Goal: Transaction & Acquisition: Purchase product/service

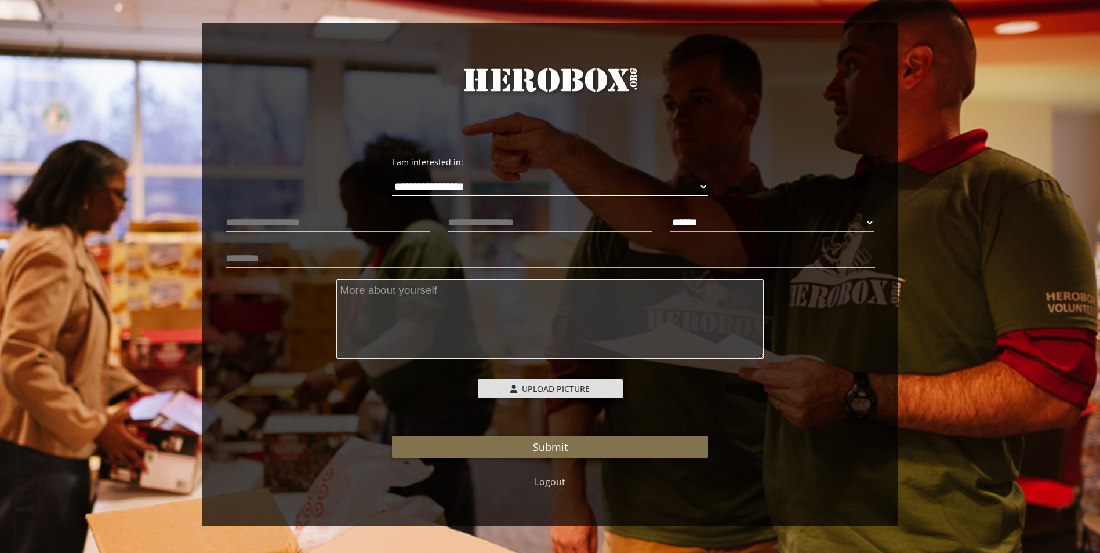
click at [513, 193] on select "**********" at bounding box center [550, 186] width 316 height 19
click at [392, 177] on select "**********" at bounding box center [550, 186] width 316 height 19
click at [342, 227] on input "text" at bounding box center [328, 222] width 205 height 19
type input "**********"
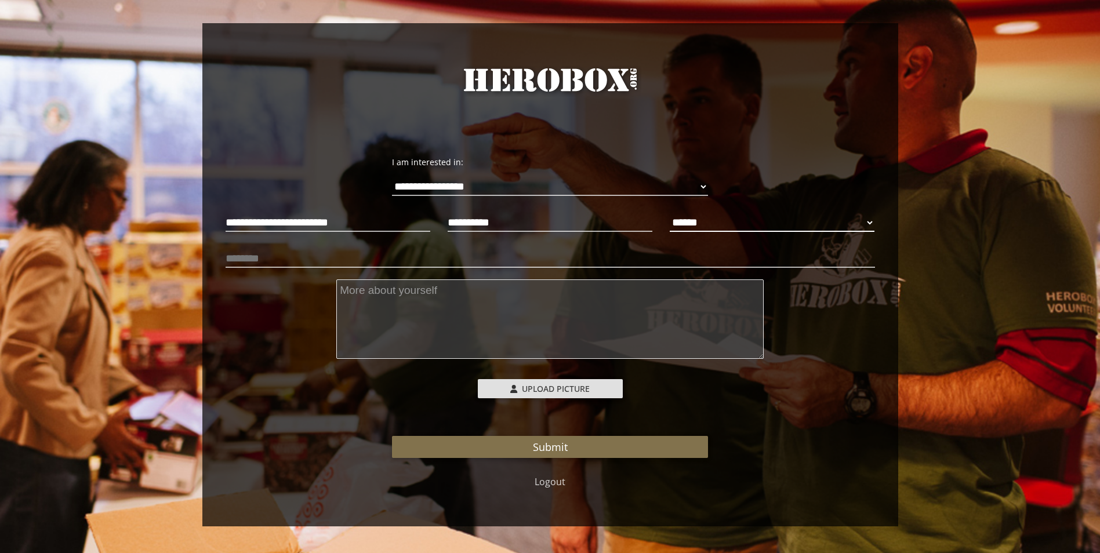
click at [762, 219] on select "****** **** ******" at bounding box center [772, 222] width 205 height 19
click at [670, 213] on select "****** **** ******" at bounding box center [772, 222] width 205 height 19
select select "**********"
click at [296, 256] on input "text" at bounding box center [550, 258] width 649 height 19
type input "**********"
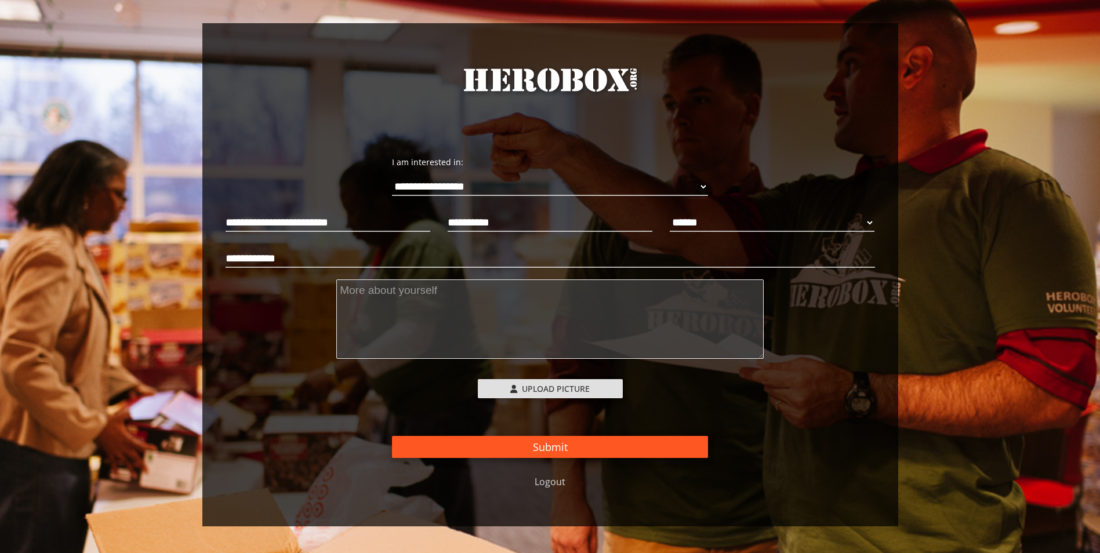
click at [571, 449] on button "Submit" at bounding box center [550, 447] width 316 height 22
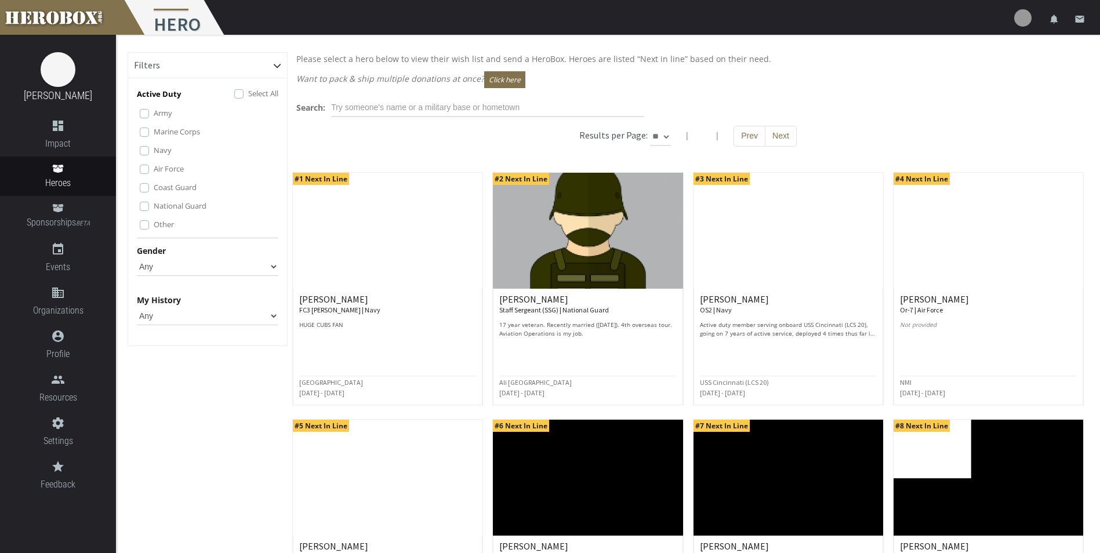
click at [248, 94] on label "Select All" at bounding box center [263, 93] width 30 height 13
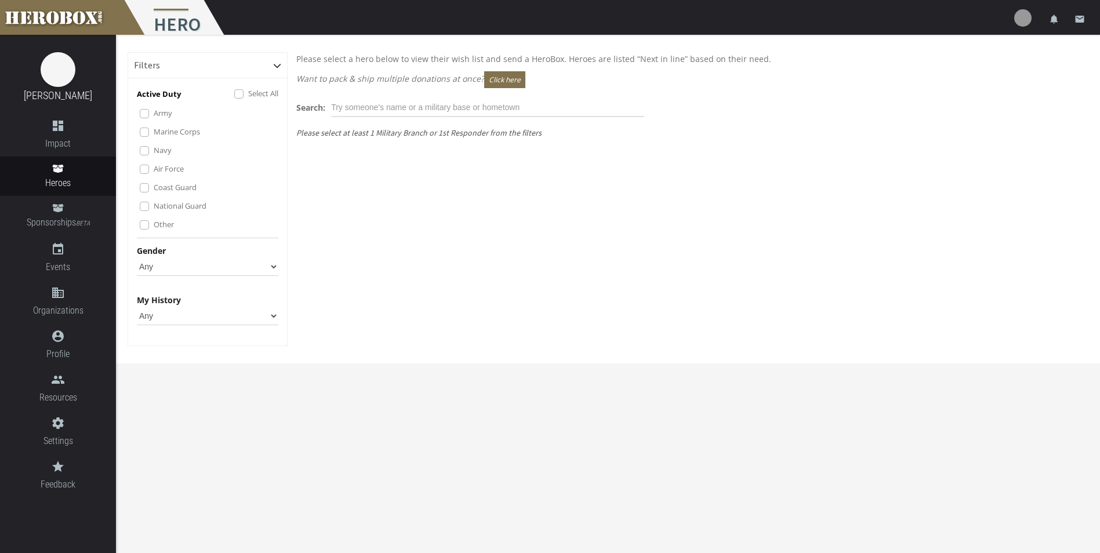
click at [154, 133] on label "Marine Corps" at bounding box center [177, 131] width 46 height 13
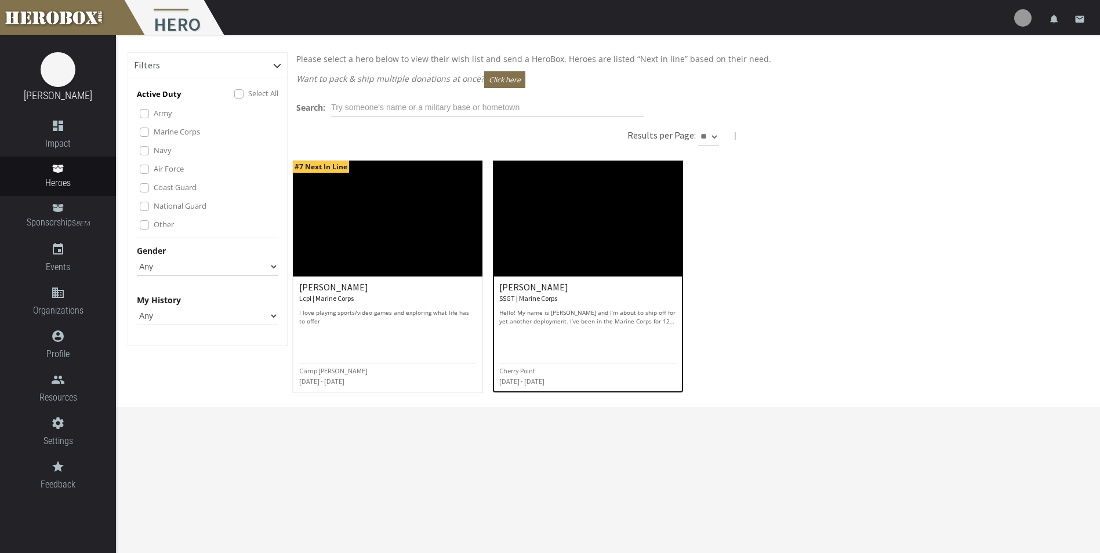
click at [538, 239] on img at bounding box center [588, 219] width 190 height 116
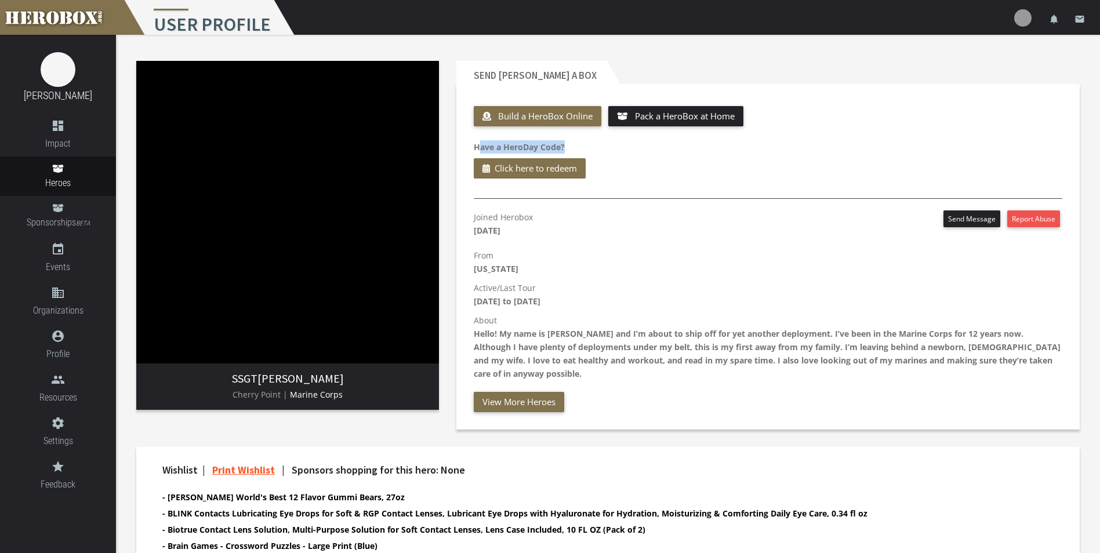
drag, startPoint x: 480, startPoint y: 146, endPoint x: 587, endPoint y: 147, distance: 106.7
click at [587, 147] on p "Have a HeroDay Code? Click here to redeem" at bounding box center [768, 159] width 589 height 38
drag, startPoint x: 587, startPoint y: 147, endPoint x: 596, endPoint y: 144, distance: 9.2
click at [597, 144] on p "Have a HeroDay Code? Click here to redeem" at bounding box center [768, 159] width 589 height 38
drag, startPoint x: 575, startPoint y: 144, endPoint x: 467, endPoint y: 148, distance: 107.4
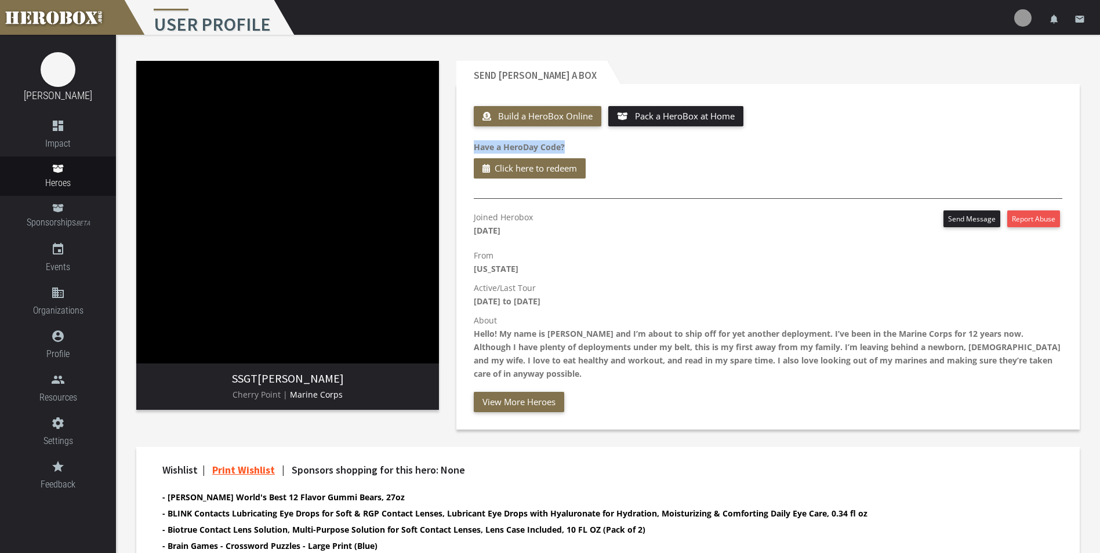
click at [467, 148] on div "Build a HeroBox Online Pack a HeroBox at Home Have a HeroDay Code? Click here t…" at bounding box center [768, 144] width 606 height 81
click at [604, 212] on div "Joined Herobox [DATE] Send Message Report Abuse" at bounding box center [768, 226] width 589 height 32
click at [536, 165] on span "Click here to redeem" at bounding box center [536, 168] width 82 height 14
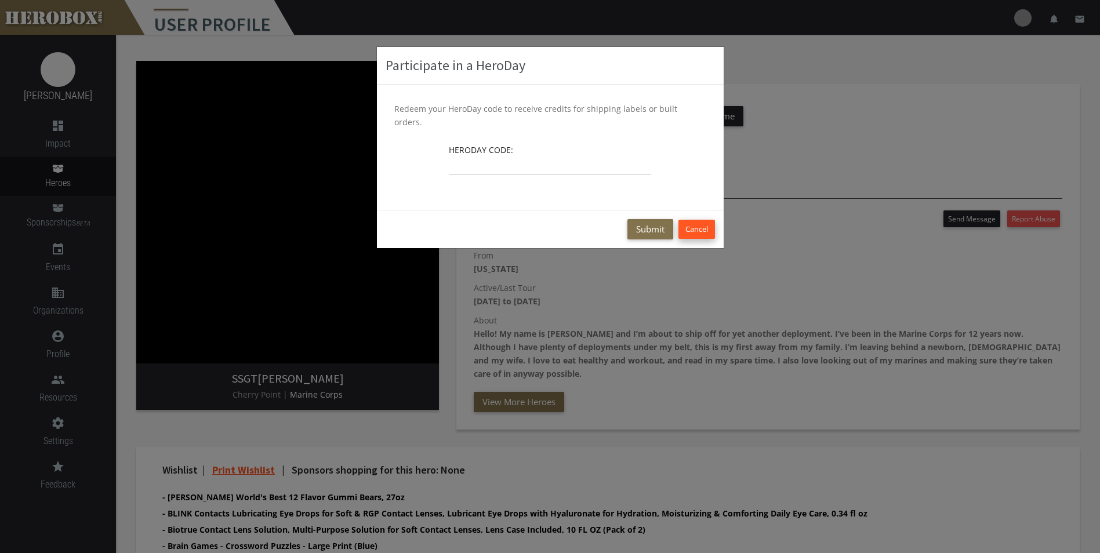
click at [703, 220] on button "Cancel" at bounding box center [696, 229] width 37 height 19
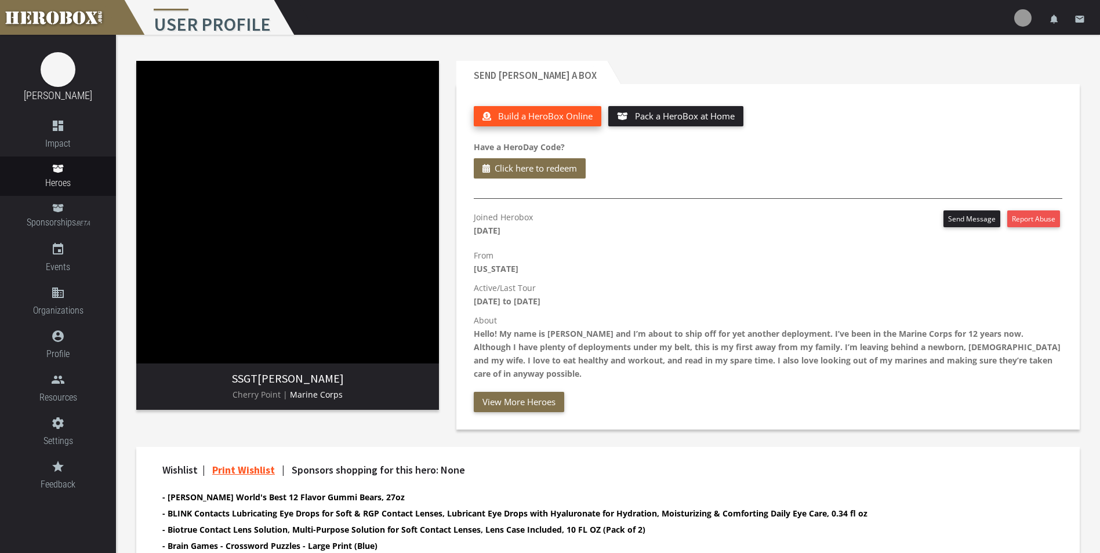
click at [553, 121] on span "Build a HeroBox Online" at bounding box center [545, 116] width 95 height 12
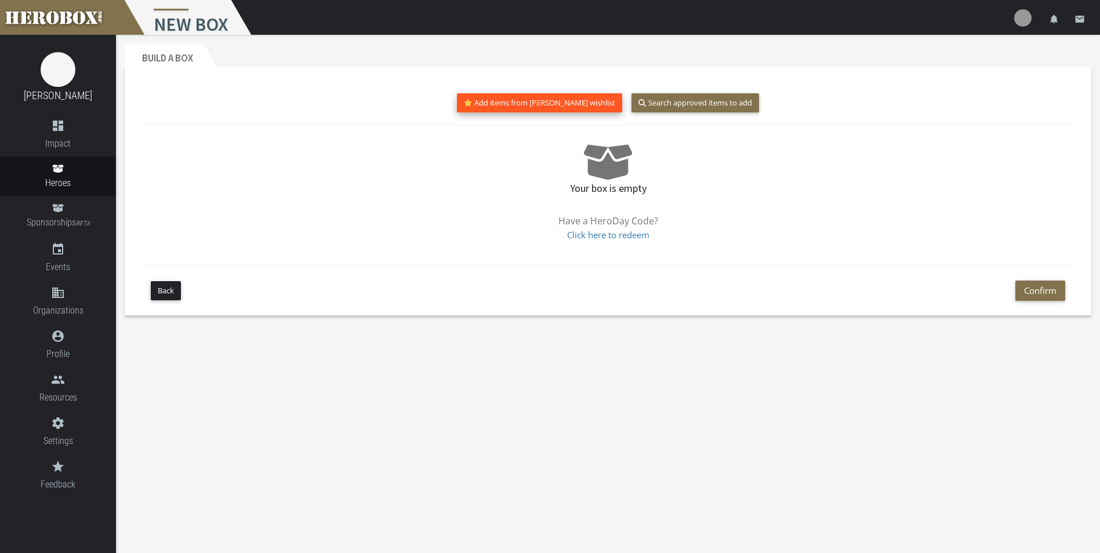
click at [542, 106] on button "Add items from [PERSON_NAME] wishlist" at bounding box center [540, 102] width 166 height 19
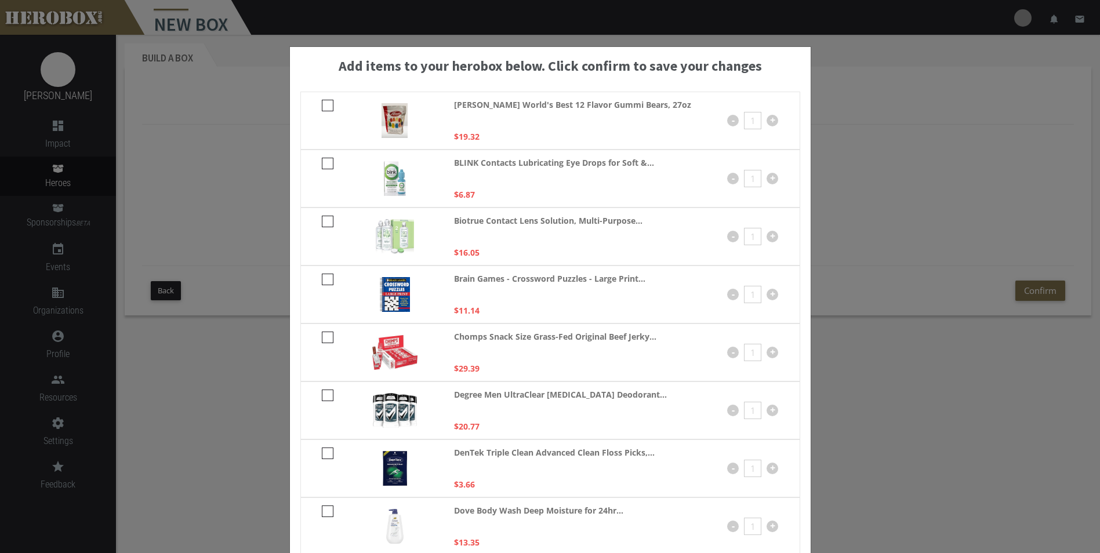
click at [324, 105] on icon at bounding box center [328, 106] width 12 height 12
click at [324, 105] on input "checkbox" at bounding box center [326, 109] width 8 height 19
checkbox input "****"
click at [322, 158] on icon at bounding box center [328, 164] width 12 height 12
click at [322, 158] on input "checkbox" at bounding box center [326, 167] width 8 height 19
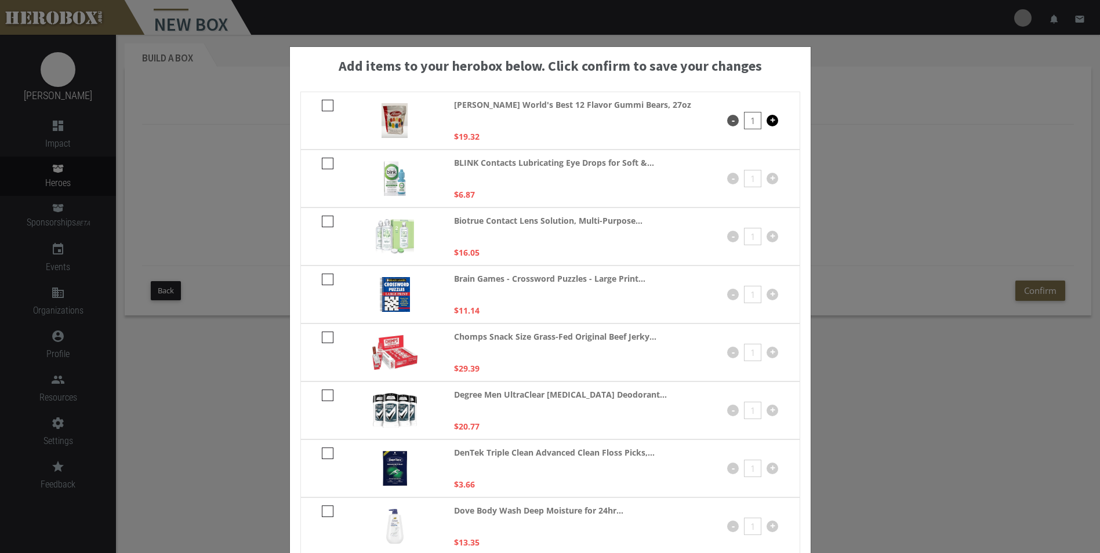
checkbox input "****"
click at [323, 213] on div "Biotrue Contact Lens Solution, Multi-Purpose... $16.05 - 1 +" at bounding box center [550, 237] width 500 height 58
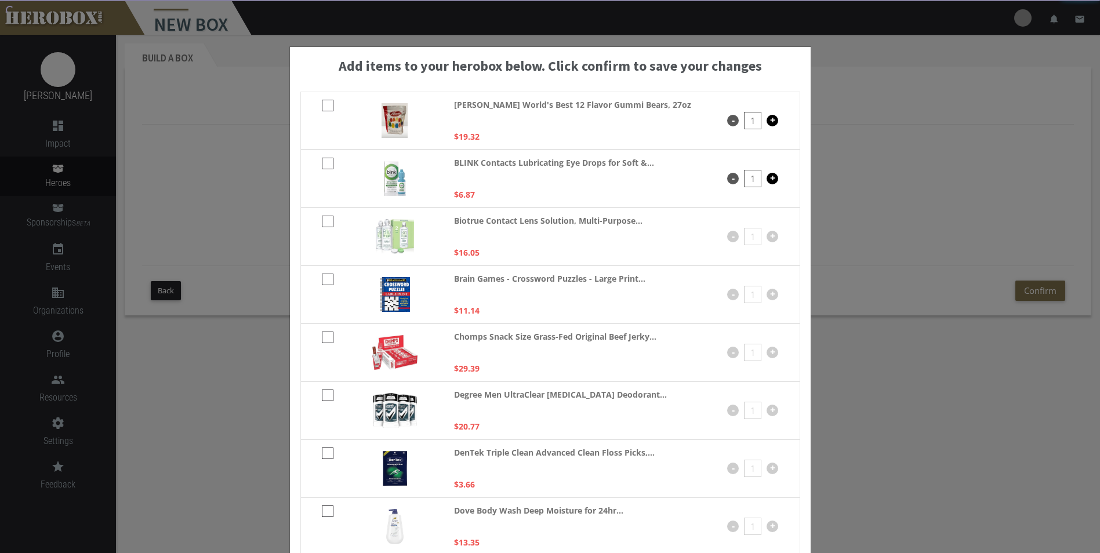
click at [322, 223] on icon at bounding box center [328, 222] width 12 height 12
click at [322, 223] on input "checkbox" at bounding box center [326, 225] width 8 height 19
checkbox input "****"
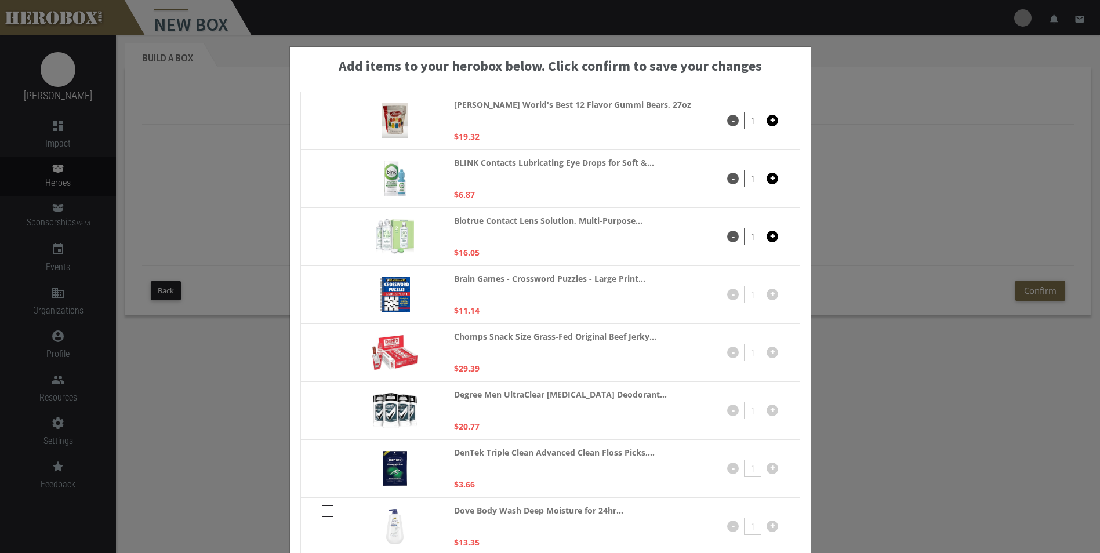
click at [323, 281] on icon at bounding box center [328, 280] width 12 height 12
click at [323, 281] on input "checkbox" at bounding box center [326, 283] width 8 height 19
checkbox input "****"
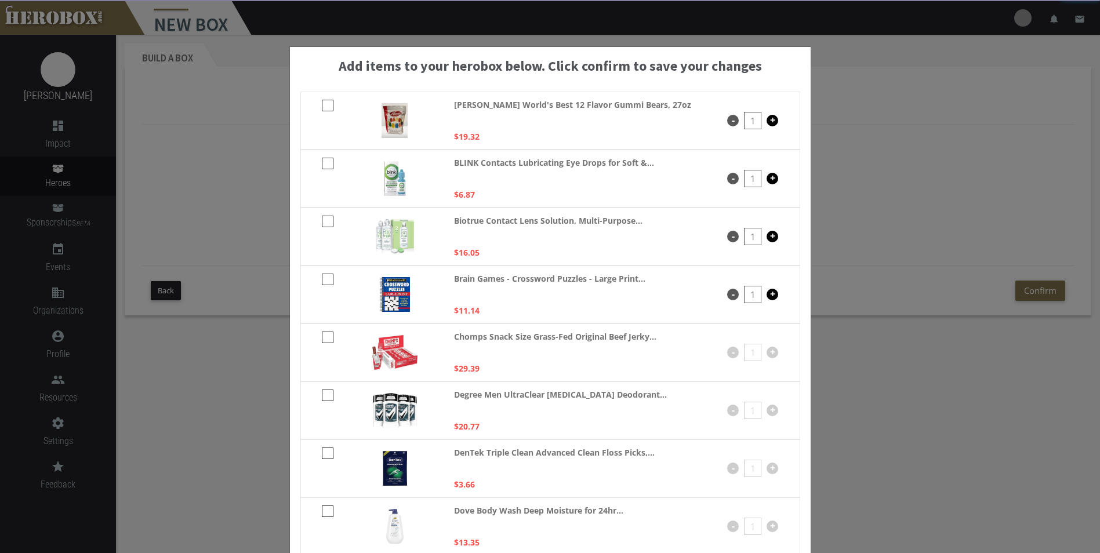
click at [325, 342] on icon at bounding box center [328, 338] width 12 height 12
click at [325, 342] on input "checkbox" at bounding box center [326, 341] width 8 height 19
checkbox input "****"
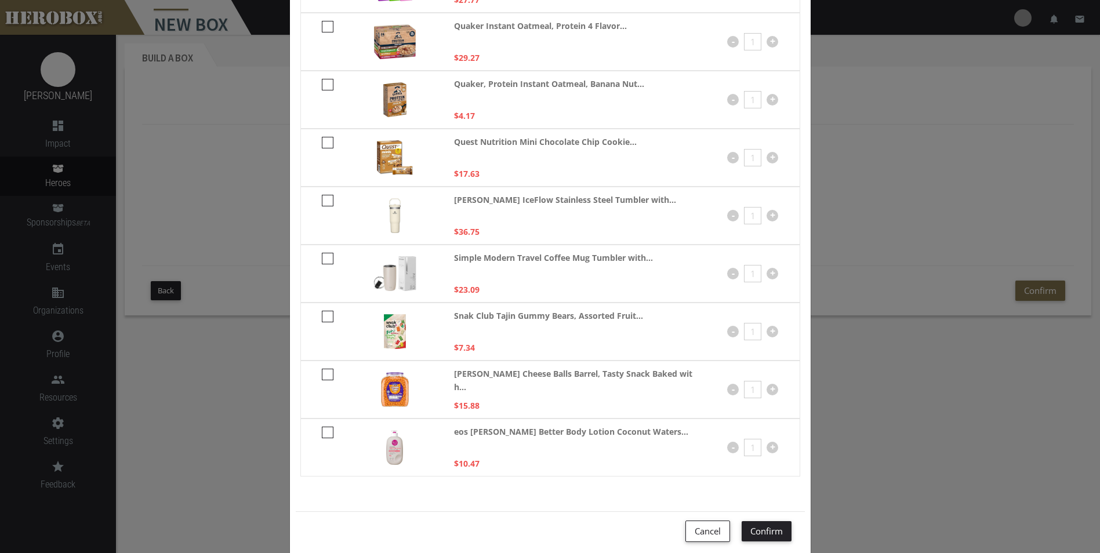
scroll to position [1672, 0]
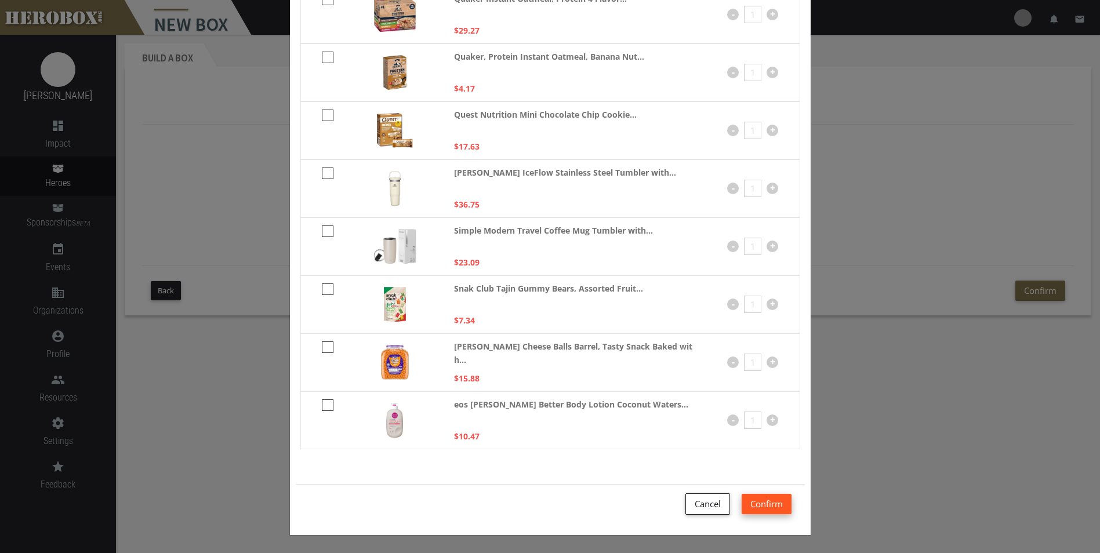
click at [779, 503] on button "Confirm" at bounding box center [767, 504] width 50 height 20
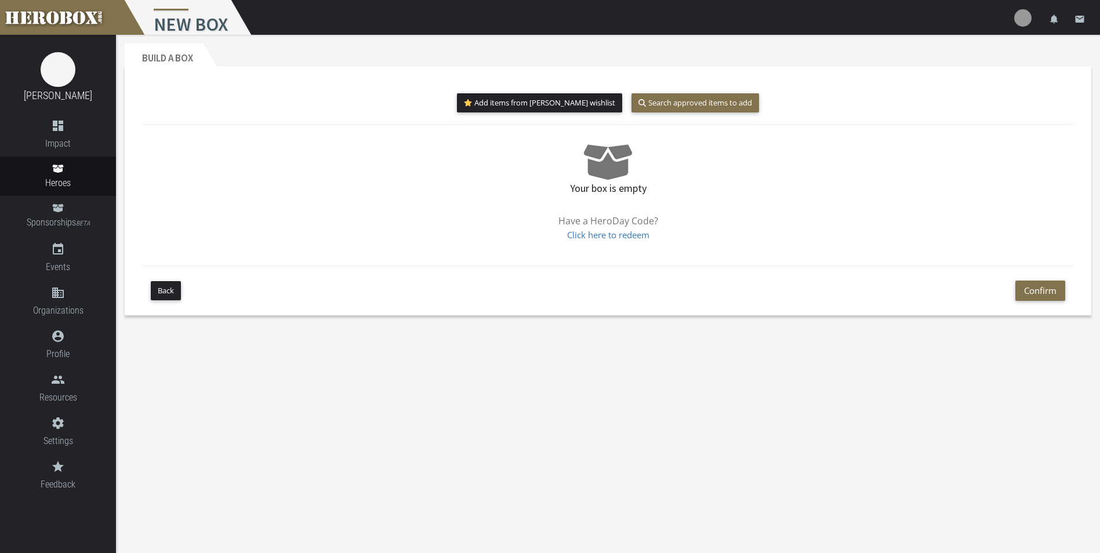
scroll to position [390, 0]
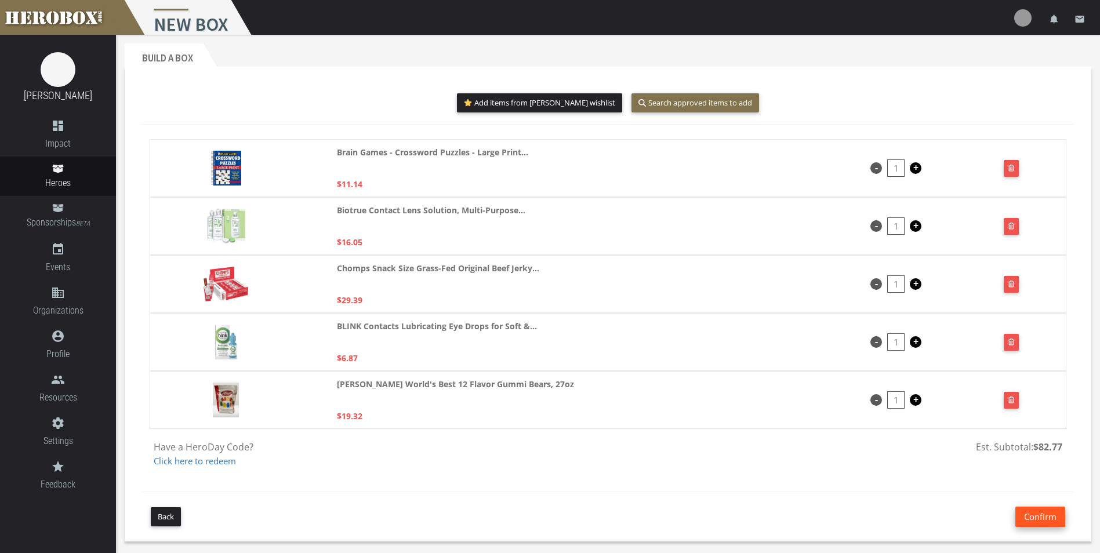
click at [1037, 516] on button "Confirm" at bounding box center [1040, 517] width 50 height 20
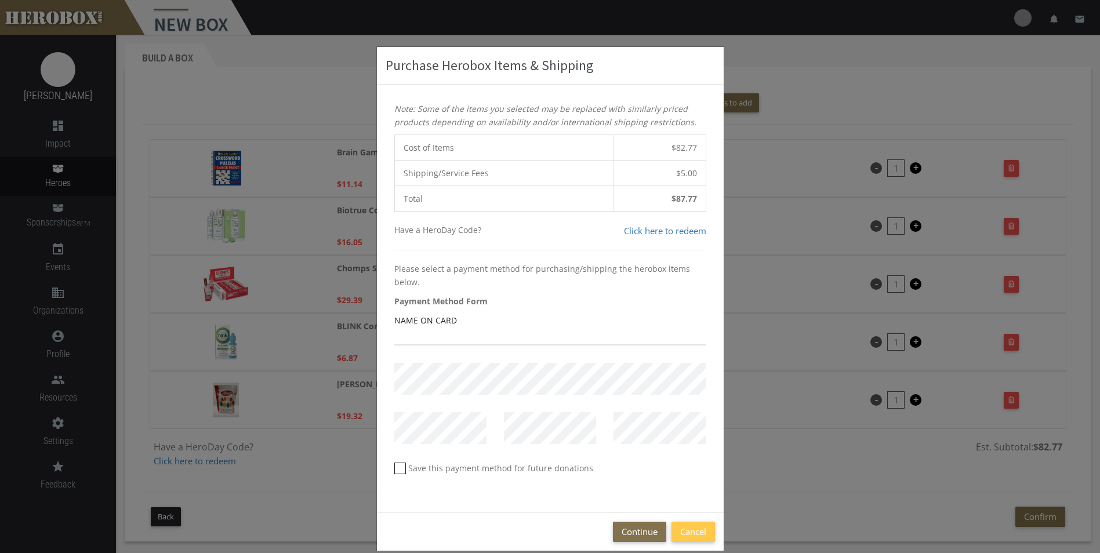
scroll to position [16, 0]
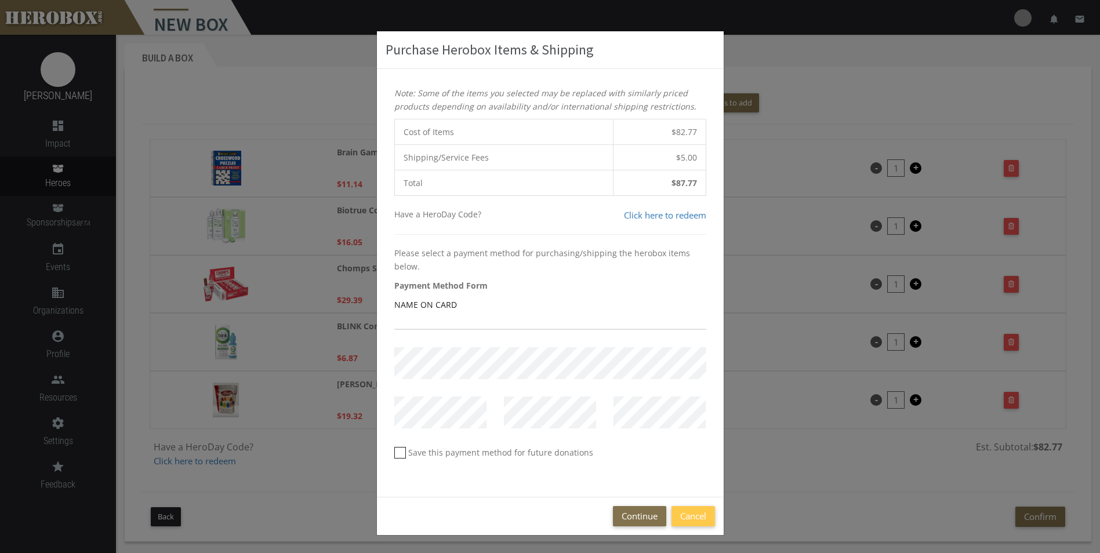
drag, startPoint x: 868, startPoint y: 357, endPoint x: 848, endPoint y: 380, distance: 30.4
click at [868, 357] on div "Purchase Herobox Items & Shipping Note: Some of the items you selected may be r…" at bounding box center [550, 276] width 1100 height 553
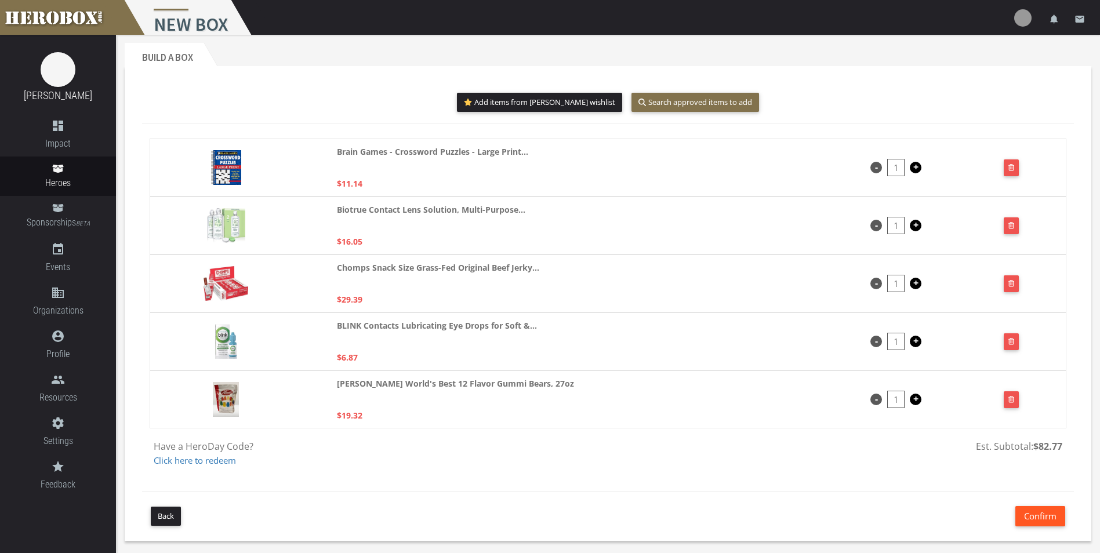
scroll to position [0, 0]
click at [61, 209] on icon at bounding box center [57, 208] width 11 height 8
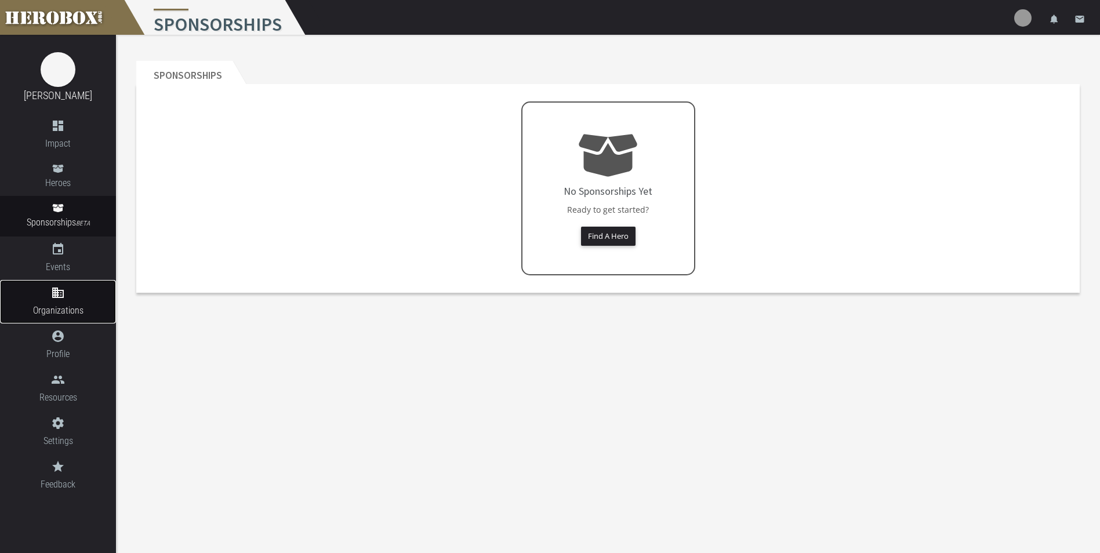
click at [55, 301] on link "domain Organizations" at bounding box center [58, 301] width 116 height 43
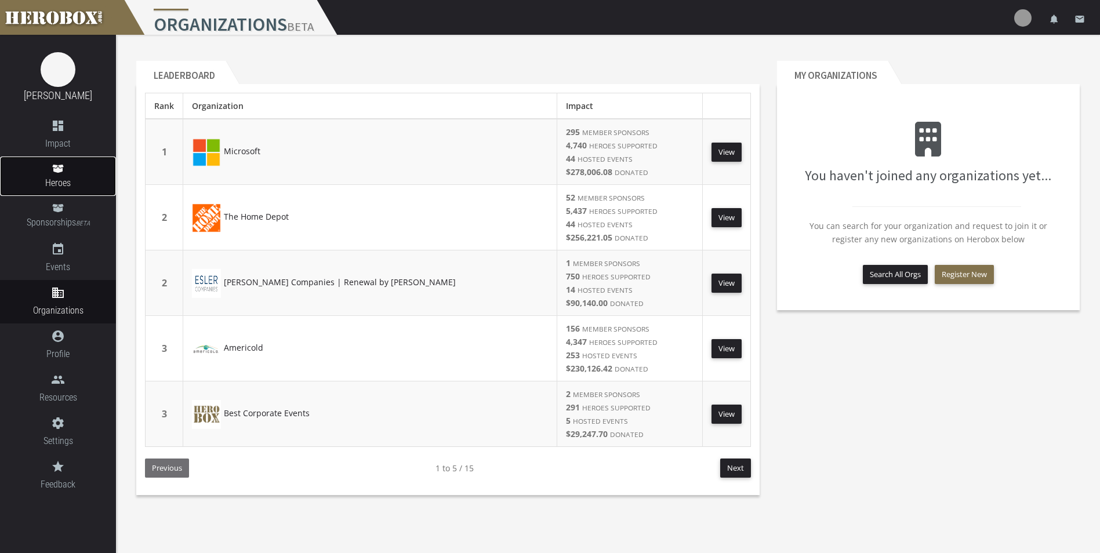
click at [62, 176] on span "Heroes" at bounding box center [58, 183] width 116 height 14
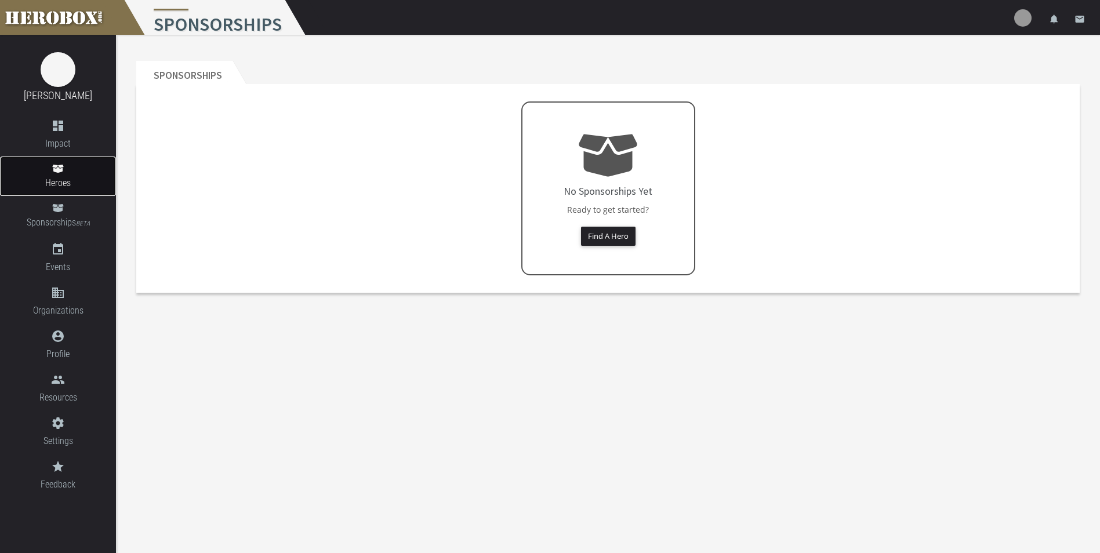
click at [61, 169] on icon at bounding box center [57, 169] width 11 height 8
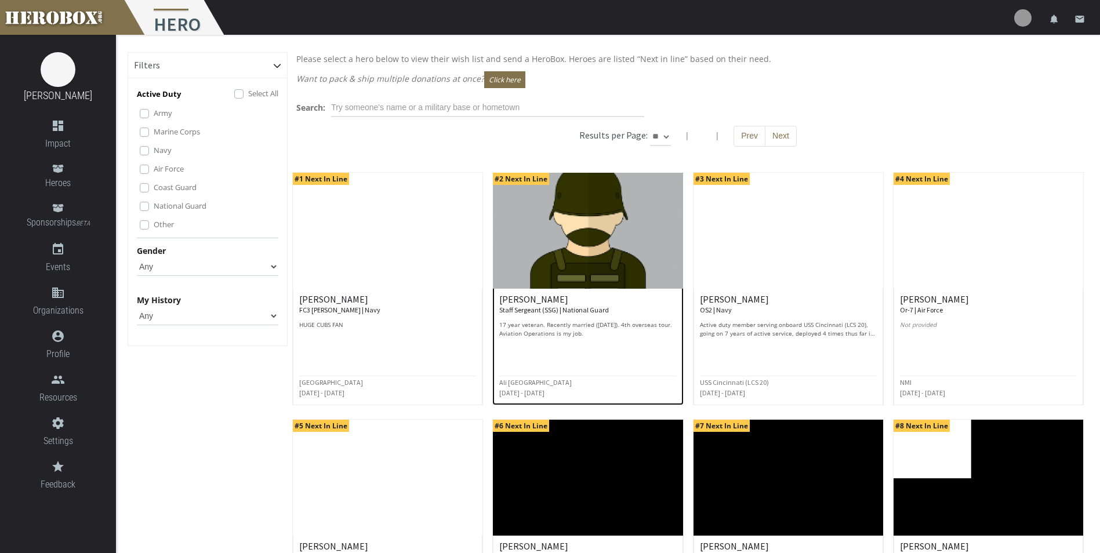
click at [524, 272] on img at bounding box center [588, 231] width 190 height 116
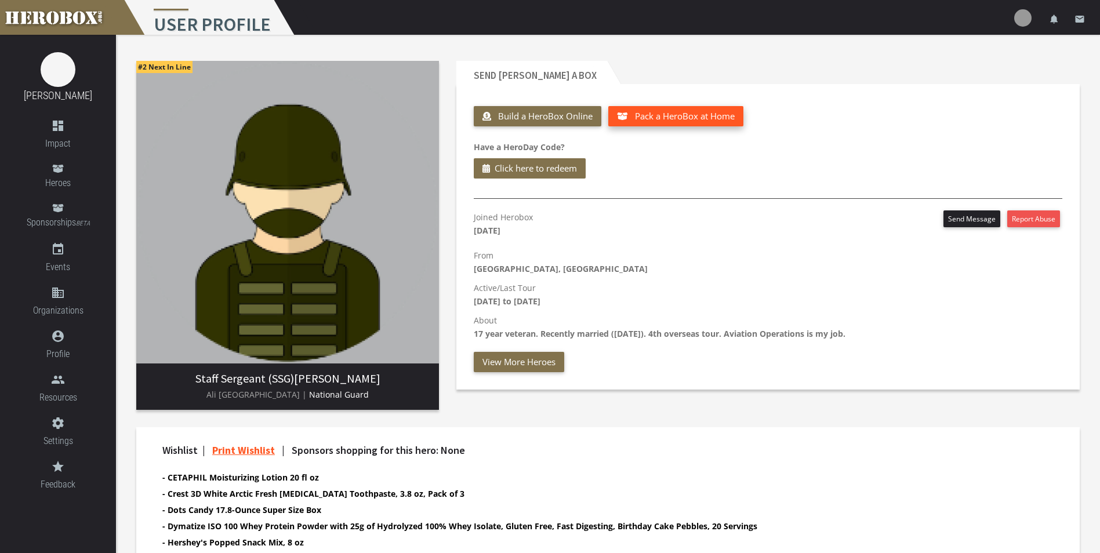
click at [681, 119] on span "Pack a HeroBox at Home" at bounding box center [685, 116] width 100 height 12
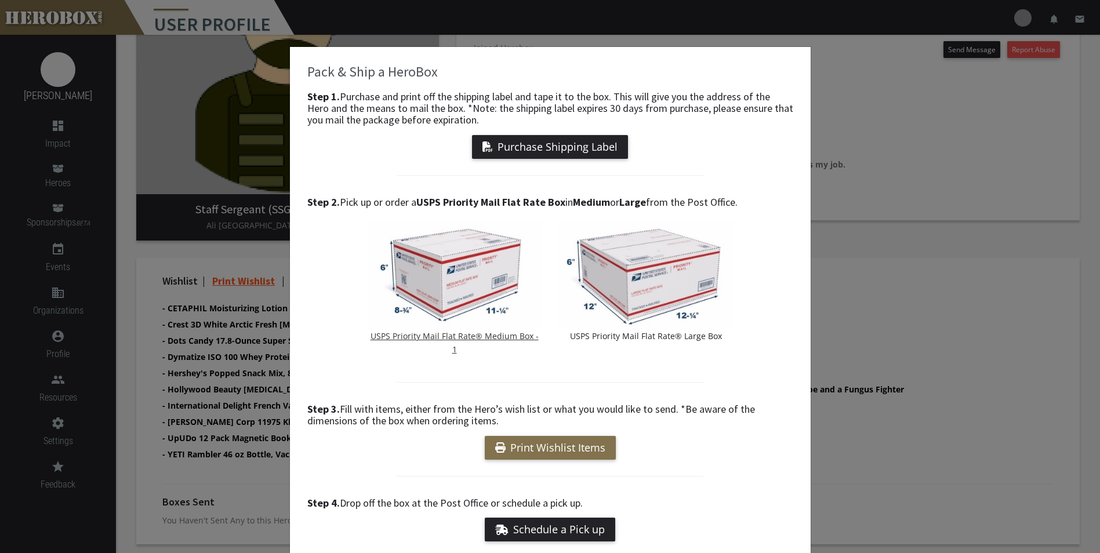
scroll to position [113, 0]
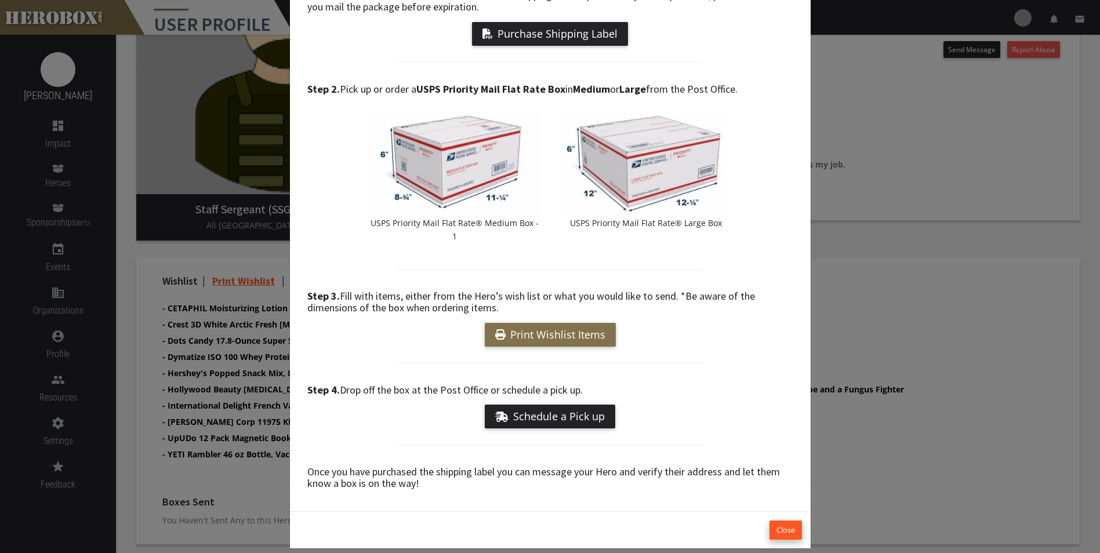
click at [786, 521] on button "Close" at bounding box center [786, 530] width 32 height 19
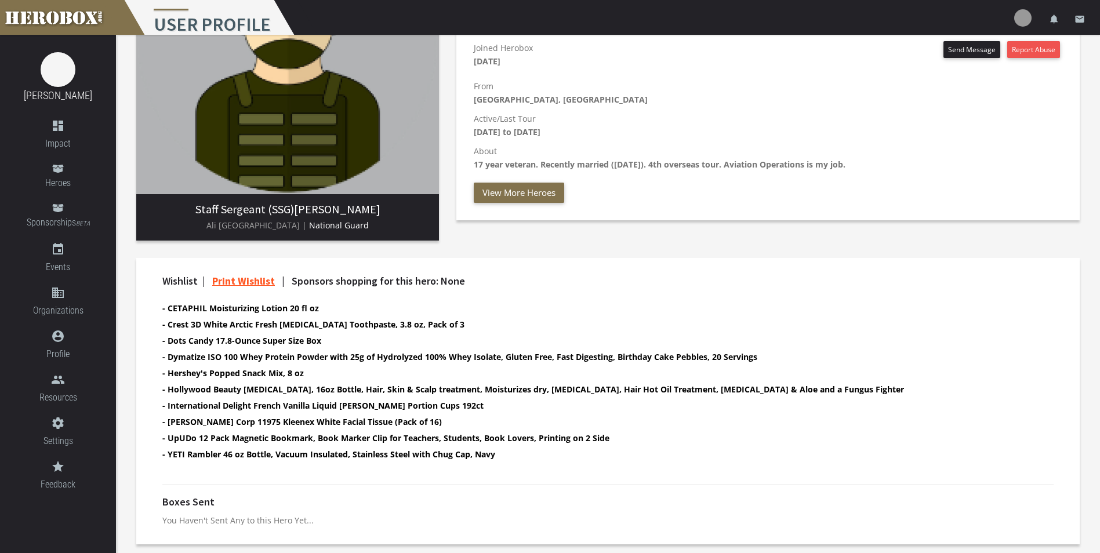
scroll to position [0, 0]
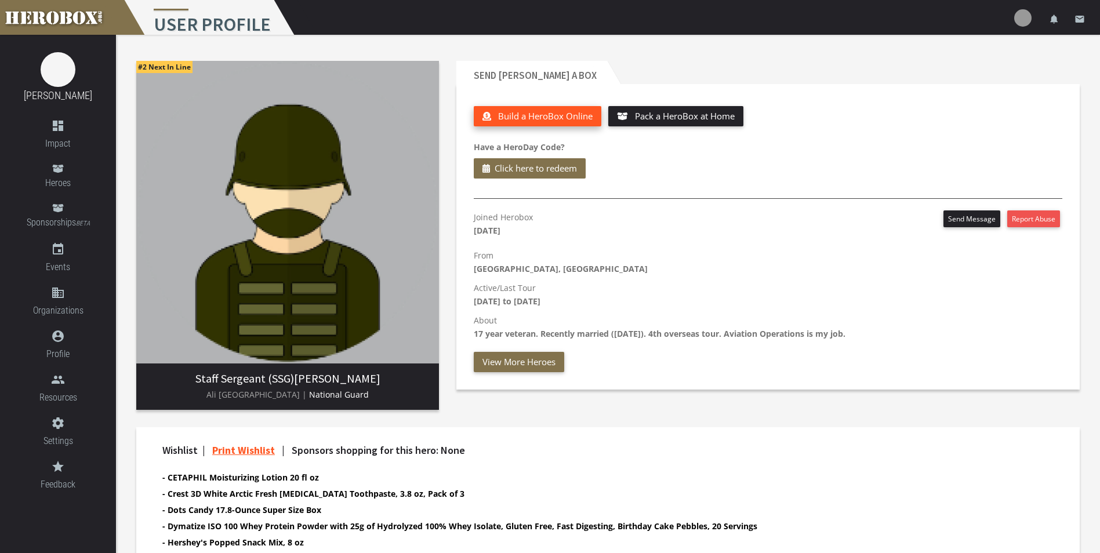
click at [545, 115] on span "Build a HeroBox Online" at bounding box center [545, 116] width 95 height 12
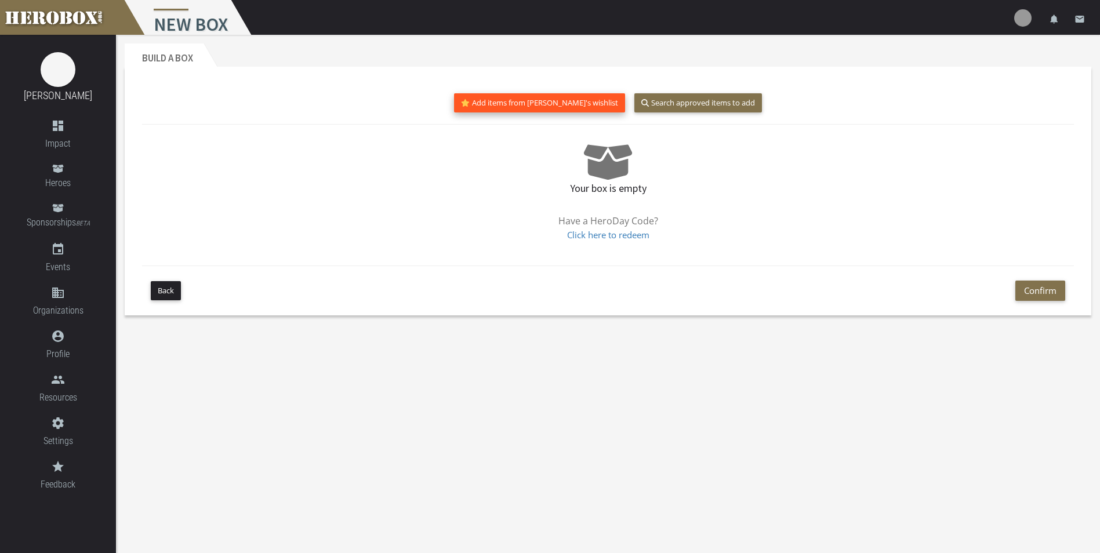
click at [560, 97] on button "Add items from [PERSON_NAME]'s wishlist" at bounding box center [539, 102] width 171 height 19
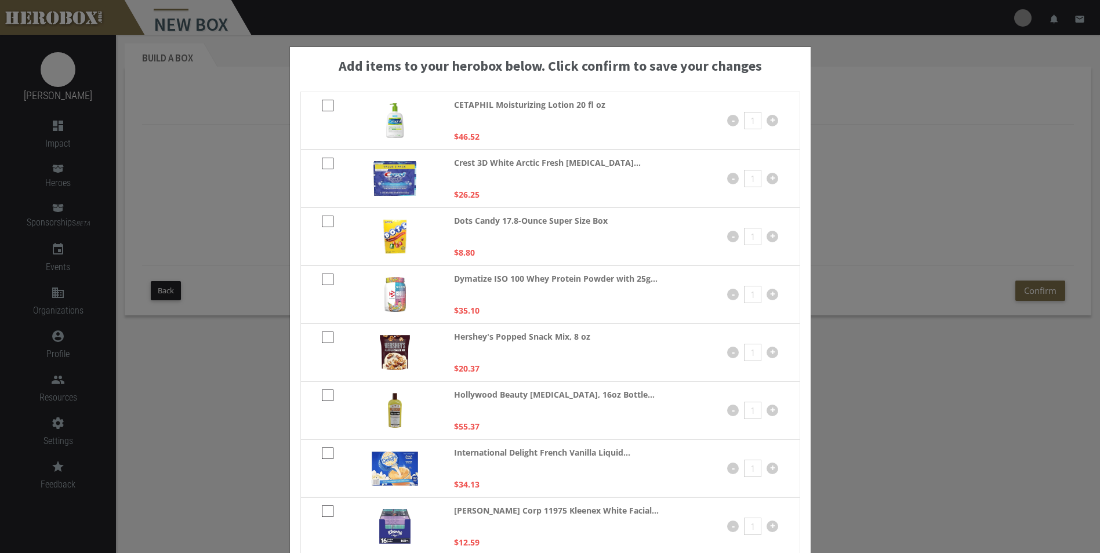
click at [322, 221] on icon at bounding box center [328, 222] width 12 height 12
click at [322, 221] on input "checkbox" at bounding box center [326, 225] width 8 height 19
checkbox input "****"
click at [322, 161] on icon at bounding box center [328, 164] width 12 height 12
click at [322, 161] on input "checkbox" at bounding box center [326, 167] width 8 height 19
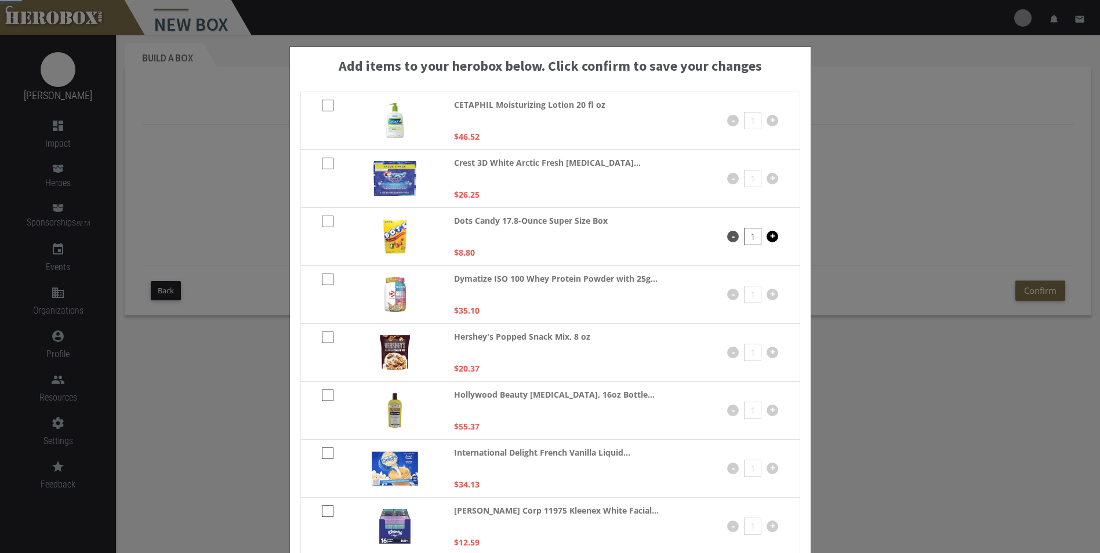
checkbox input "****"
click at [322, 281] on icon at bounding box center [328, 280] width 12 height 12
click at [322, 281] on input "checkbox" at bounding box center [326, 283] width 8 height 19
checkbox input "****"
click at [328, 340] on icon at bounding box center [328, 338] width 12 height 12
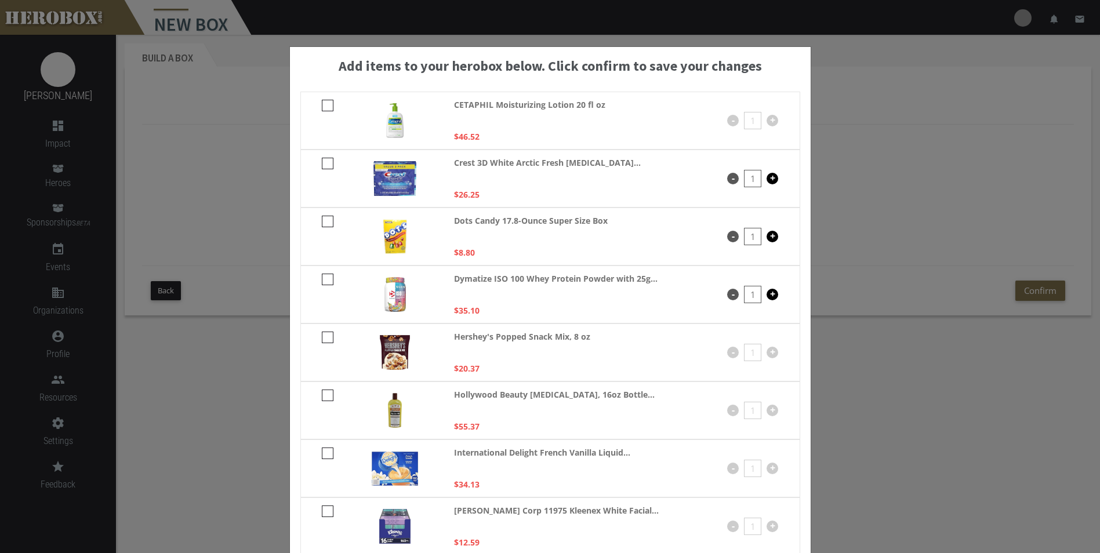
click at [328, 340] on input "checkbox" at bounding box center [326, 341] width 8 height 19
checkbox input "****"
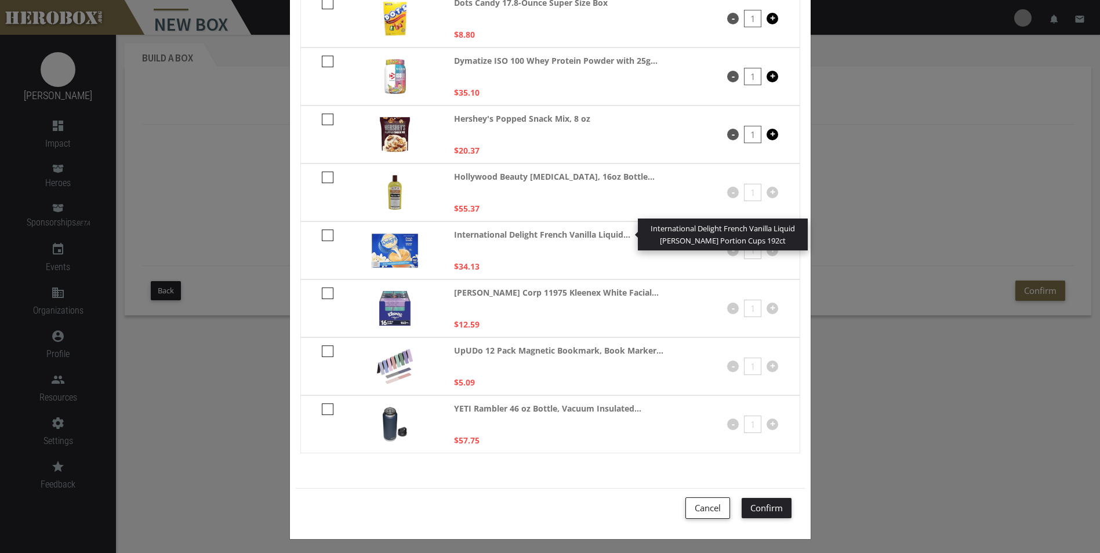
scroll to position [222, 0]
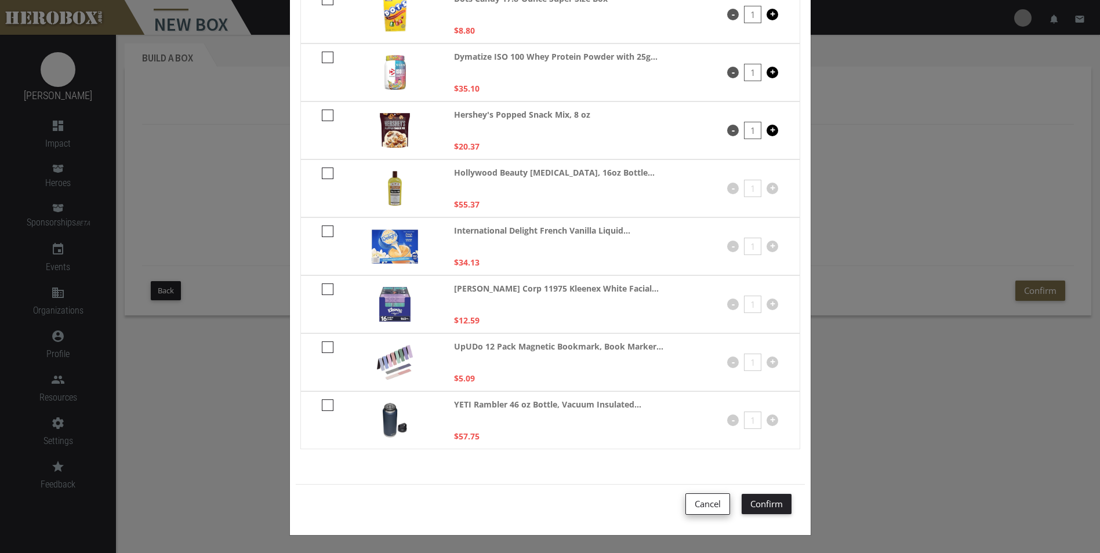
click at [706, 497] on button "Cancel" at bounding box center [707, 503] width 45 height 21
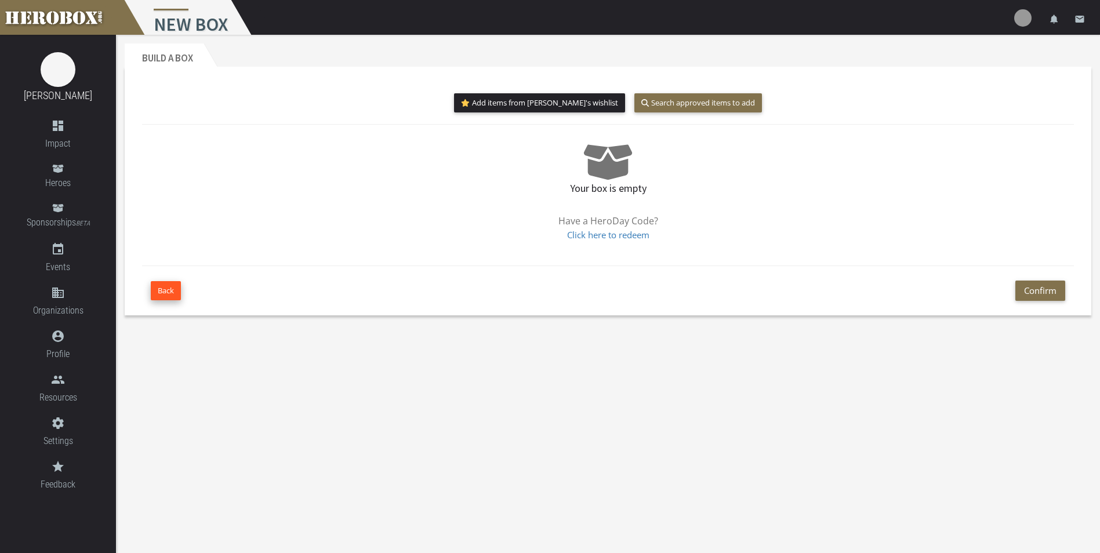
click at [176, 290] on button "Back" at bounding box center [166, 290] width 30 height 19
click at [678, 104] on button "Search approved items to add" at bounding box center [698, 102] width 128 height 19
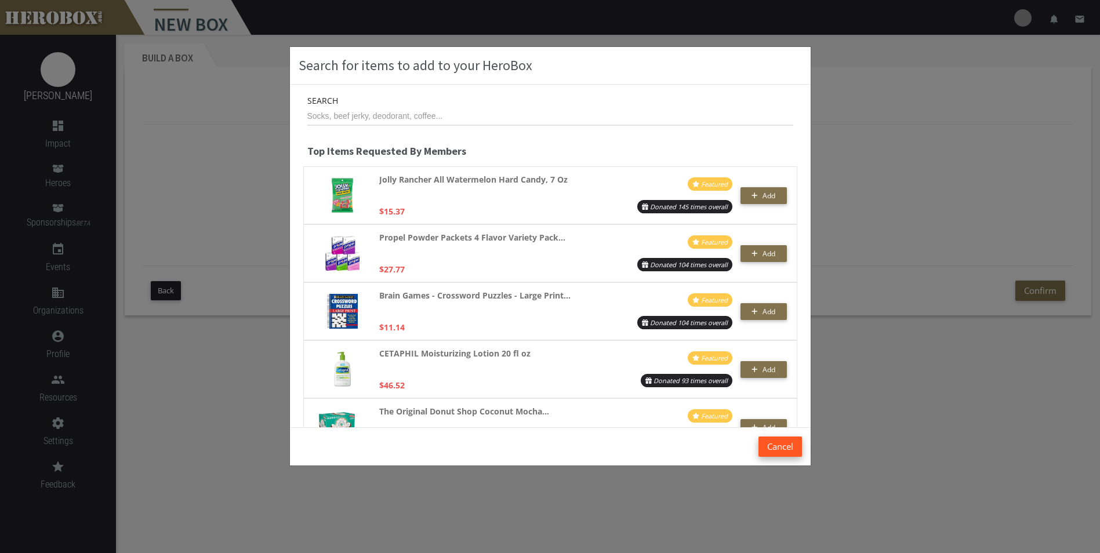
click at [765, 446] on button "Cancel" at bounding box center [779, 447] width 43 height 20
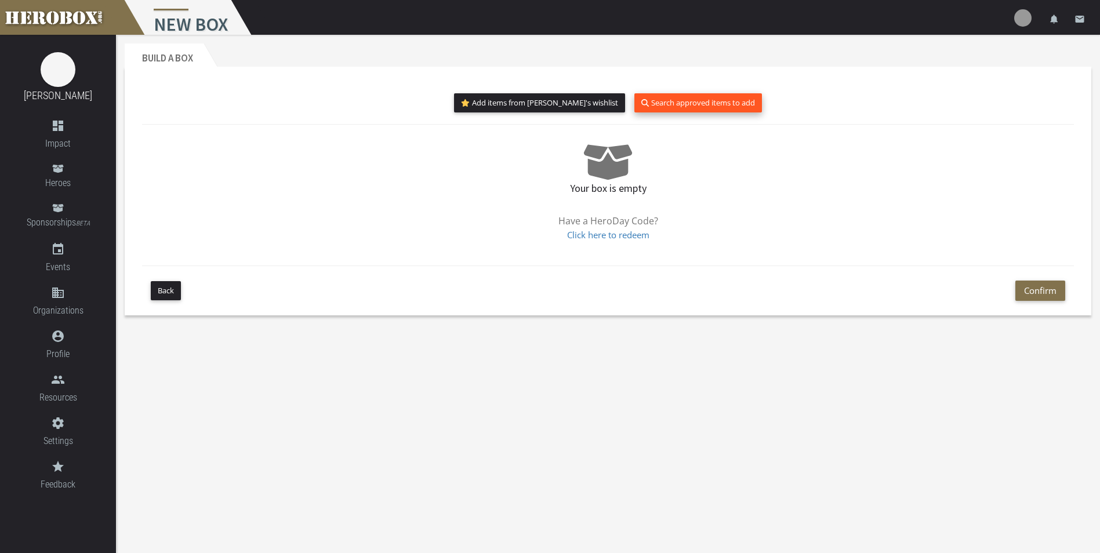
click at [695, 100] on button "Search approved items to add" at bounding box center [698, 102] width 128 height 19
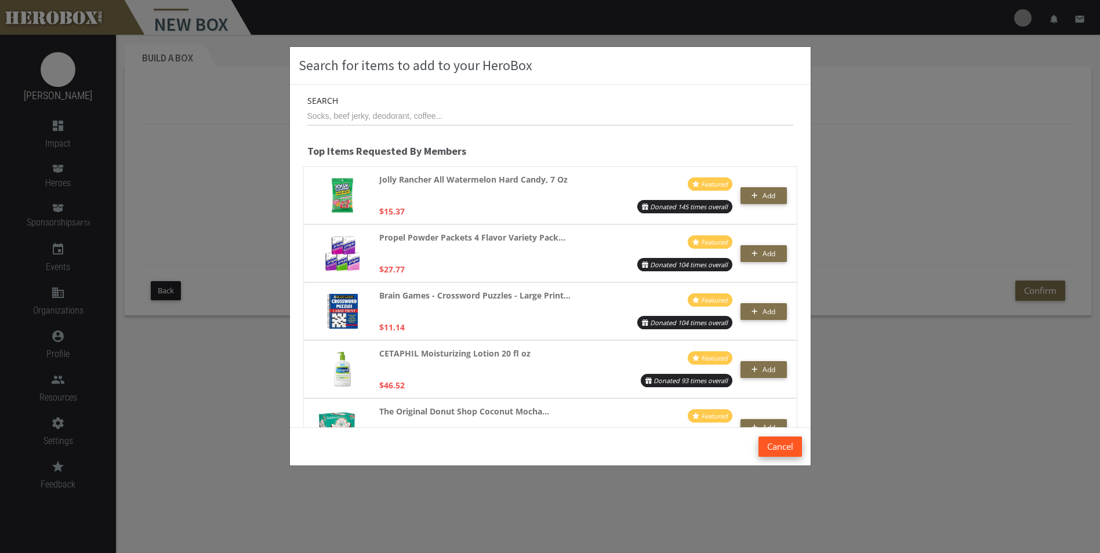
click at [767, 445] on button "Cancel" at bounding box center [779, 447] width 43 height 20
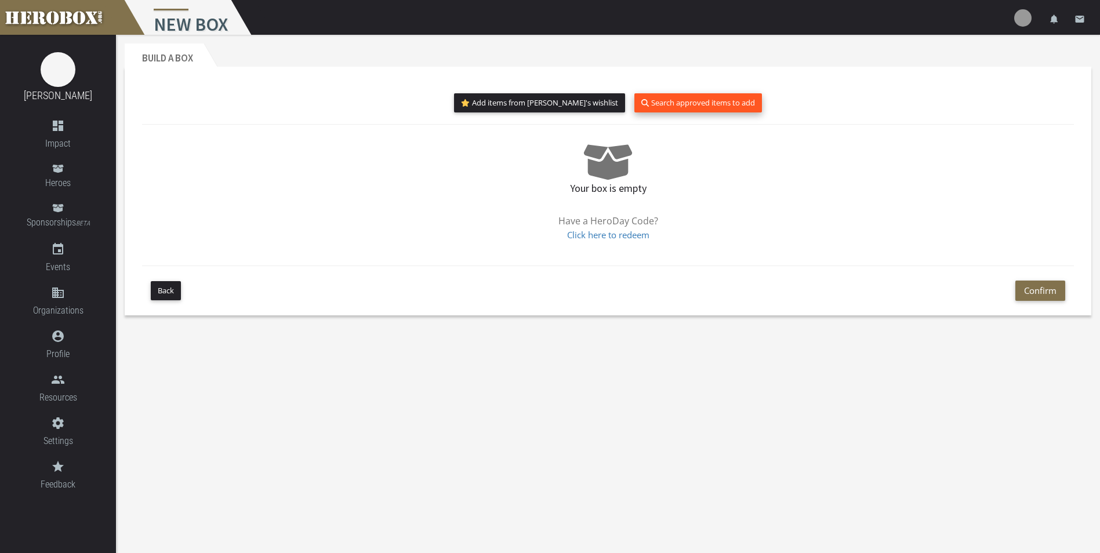
click at [680, 109] on button "Search approved items to add" at bounding box center [698, 102] width 128 height 19
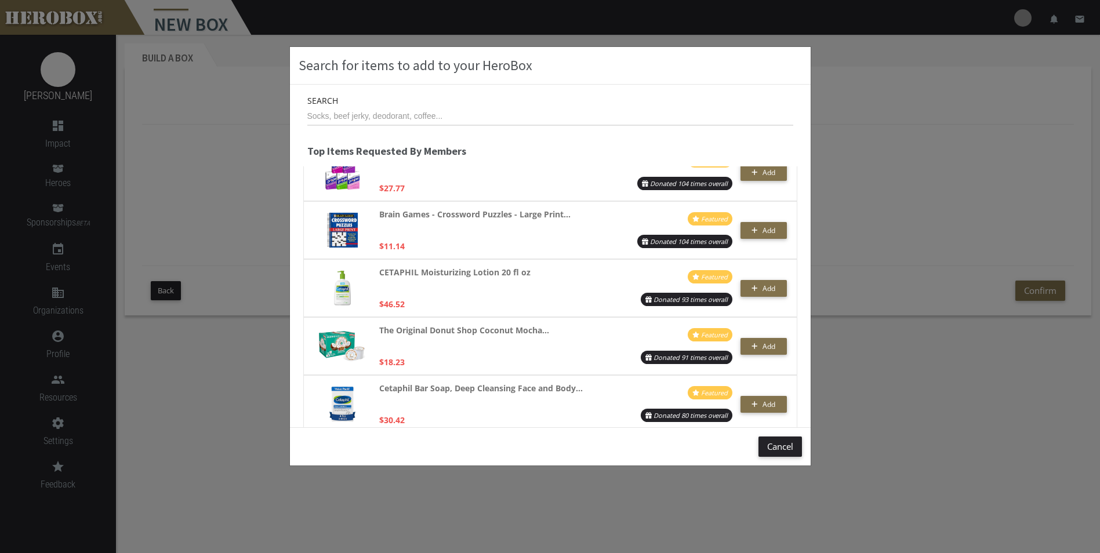
scroll to position [290, 0]
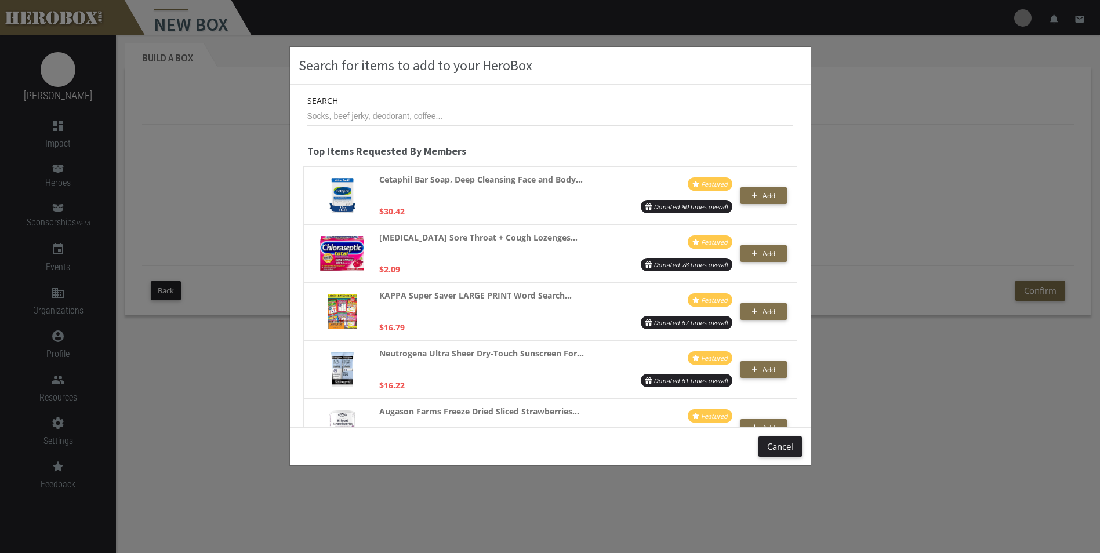
click at [337, 318] on img at bounding box center [343, 311] width 30 height 35
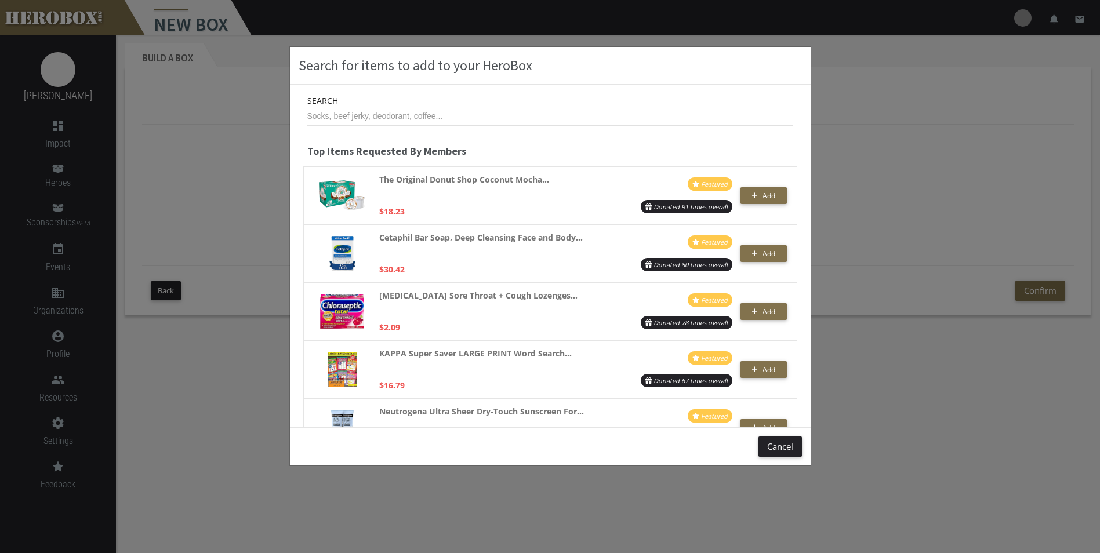
scroll to position [0, 0]
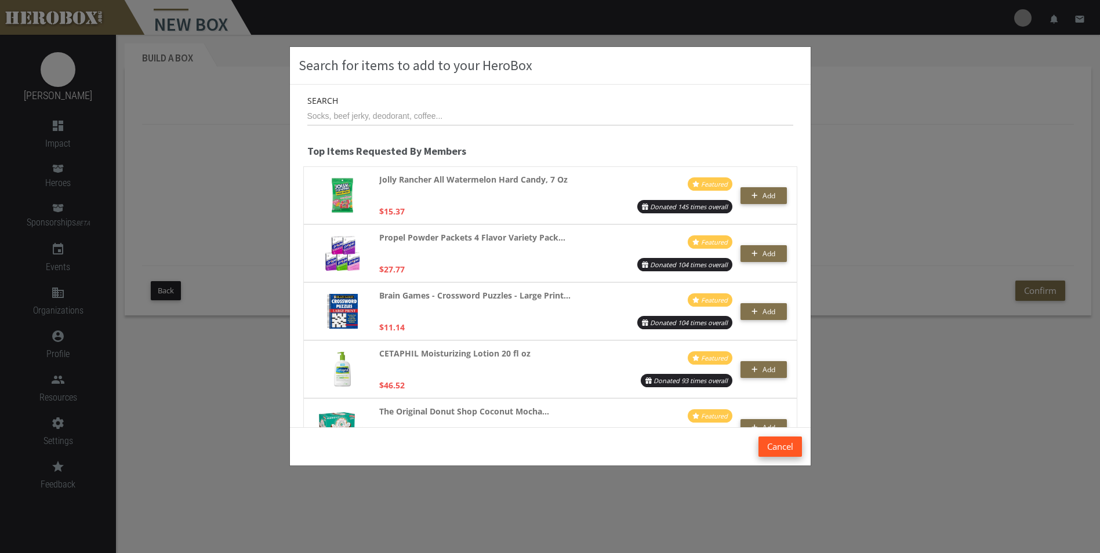
click at [785, 451] on button "Cancel" at bounding box center [779, 447] width 43 height 20
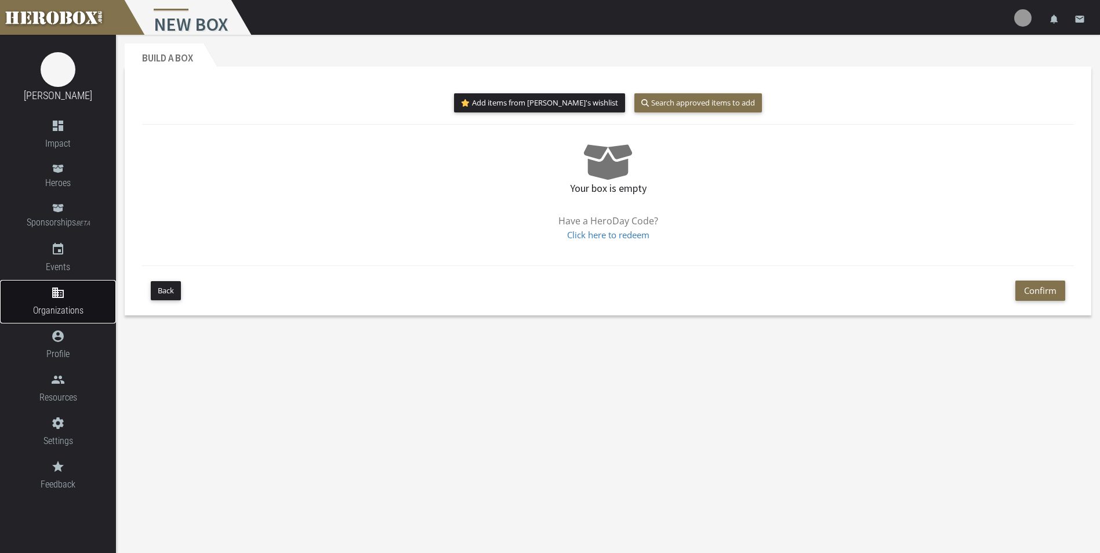
click at [66, 310] on span "Organizations" at bounding box center [58, 310] width 116 height 14
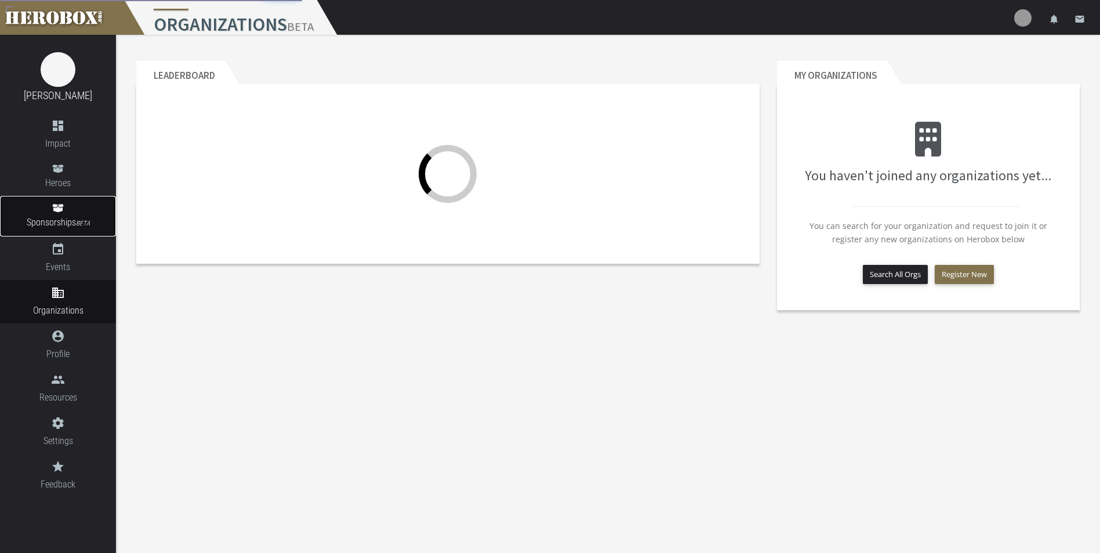
click at [57, 222] on span "Sponsorships BETA" at bounding box center [58, 223] width 116 height 16
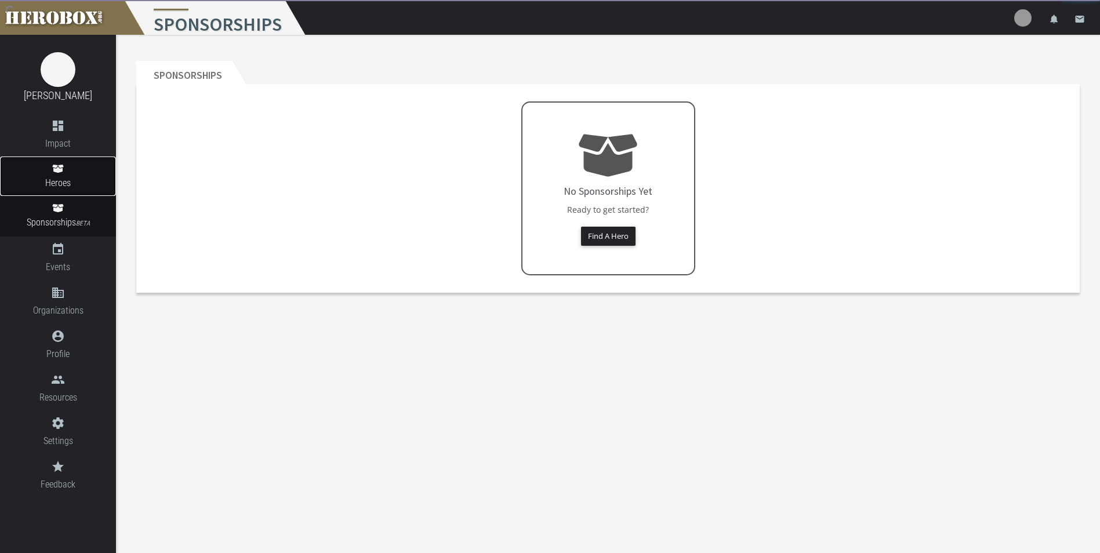
click at [51, 176] on span "Heroes" at bounding box center [58, 183] width 116 height 14
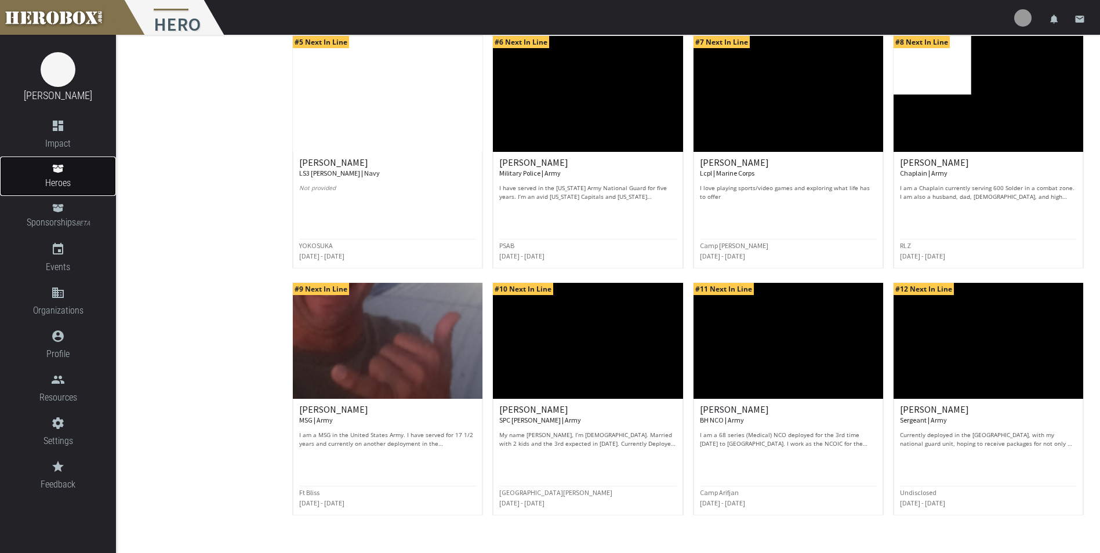
scroll to position [421, 0]
